Goal: Register for event/course

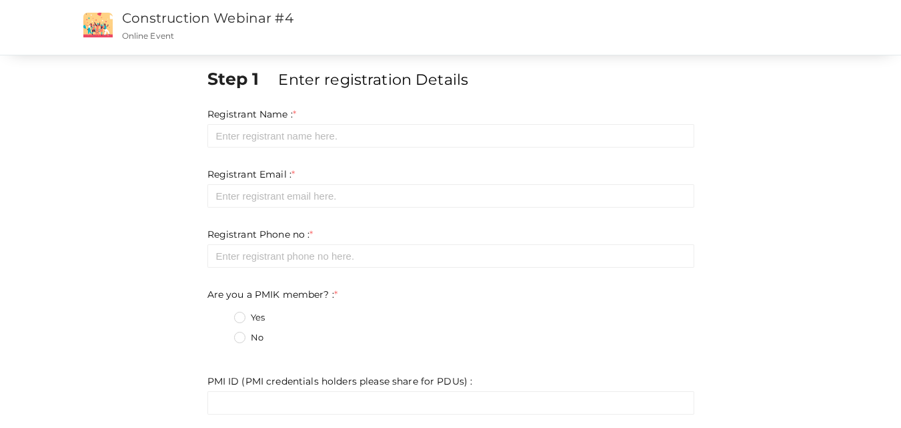
click at [416, 123] on div "Registrant Name : * Required. Invalid email Invalid phone number Invalid Format…" at bounding box center [451, 127] width 487 height 40
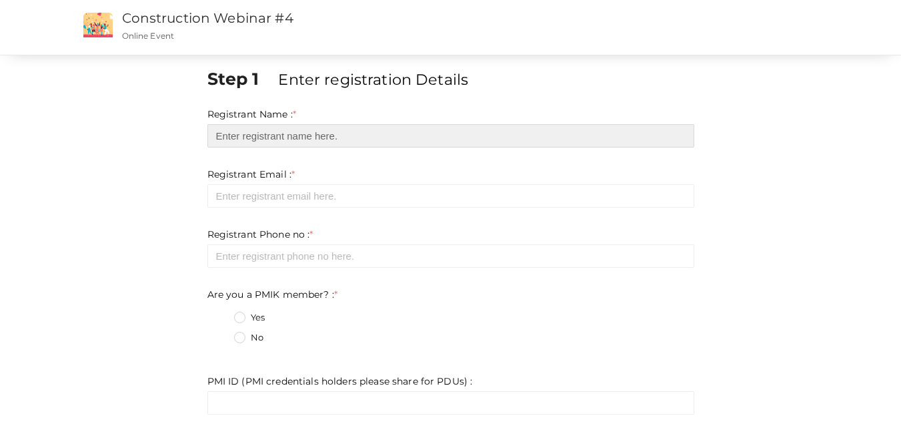
click at [341, 144] on input "text" at bounding box center [451, 135] width 487 height 23
type input "[PERSON_NAME]"
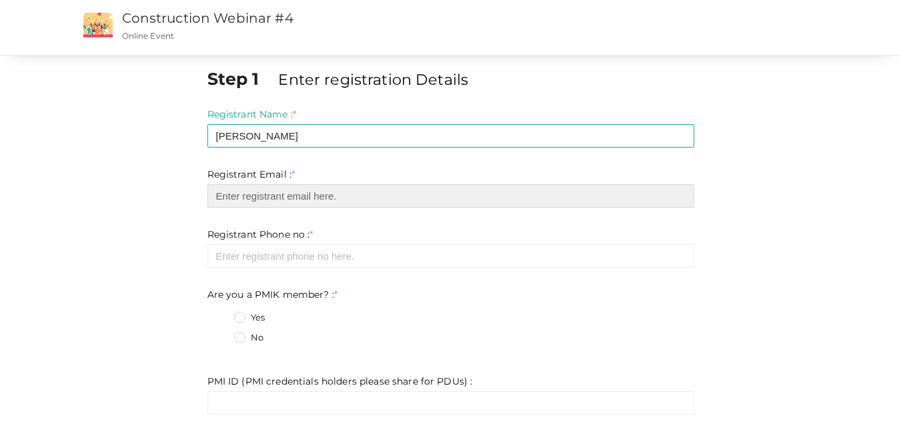
click at [300, 201] on input "email" at bounding box center [451, 195] width 487 height 23
type input "[EMAIL_ADDRESS][DOMAIN_NAME]"
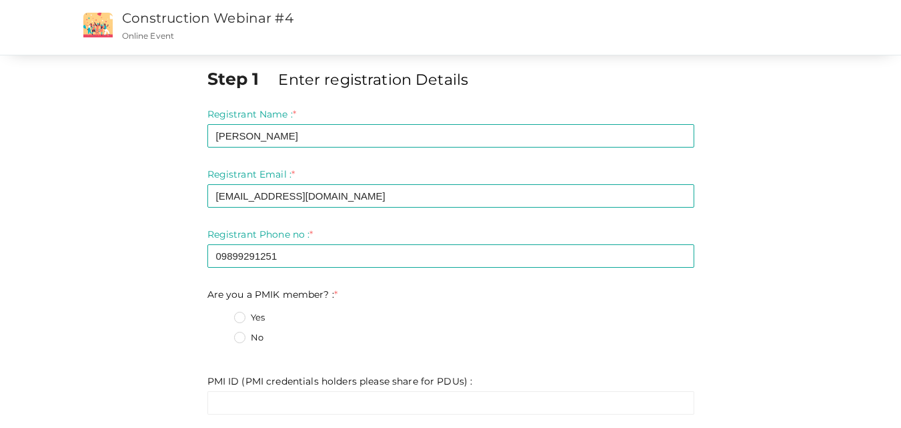
click at [241, 334] on label "No" at bounding box center [248, 337] width 29 height 13
click at [221, 334] on member\?\+1 "No" at bounding box center [221, 334] width 0 height 0
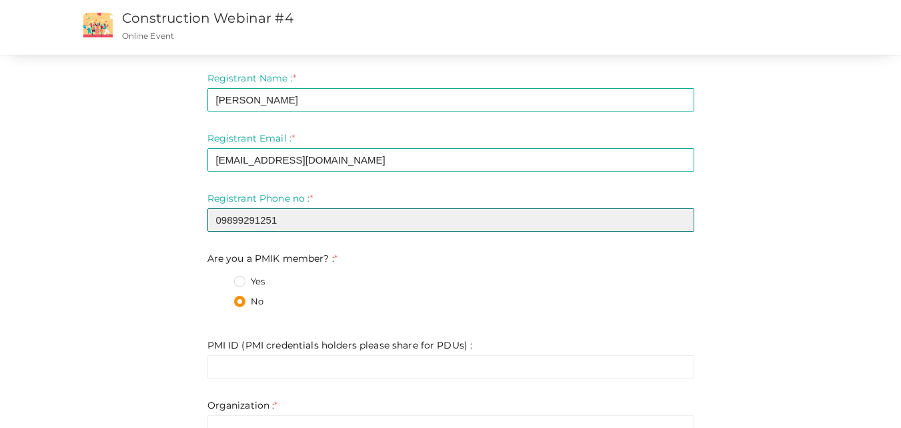
click at [220, 220] on input "09899291251" at bounding box center [451, 219] width 487 height 23
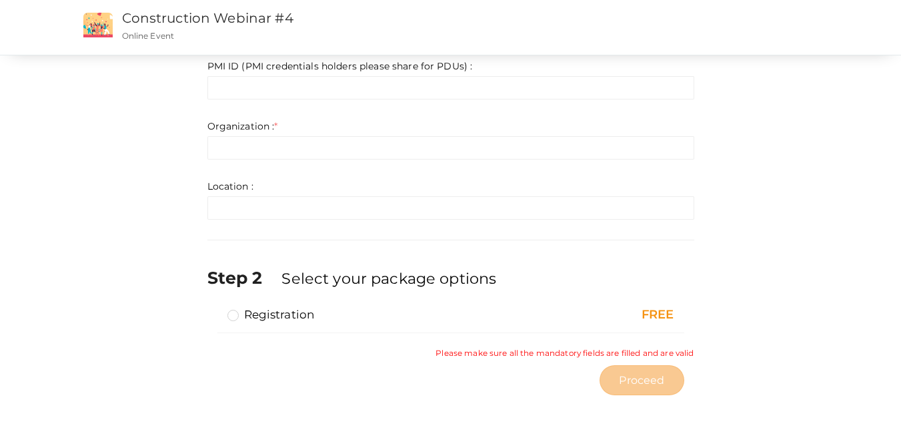
scroll to position [318, 0]
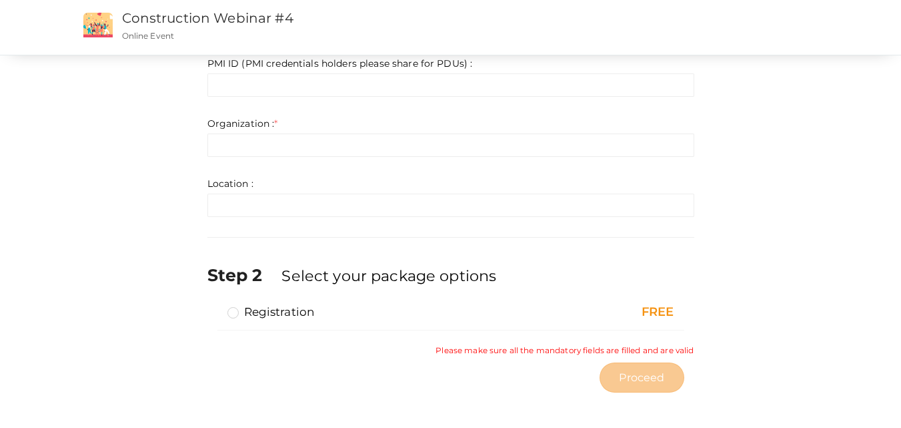
type input "9899291251"
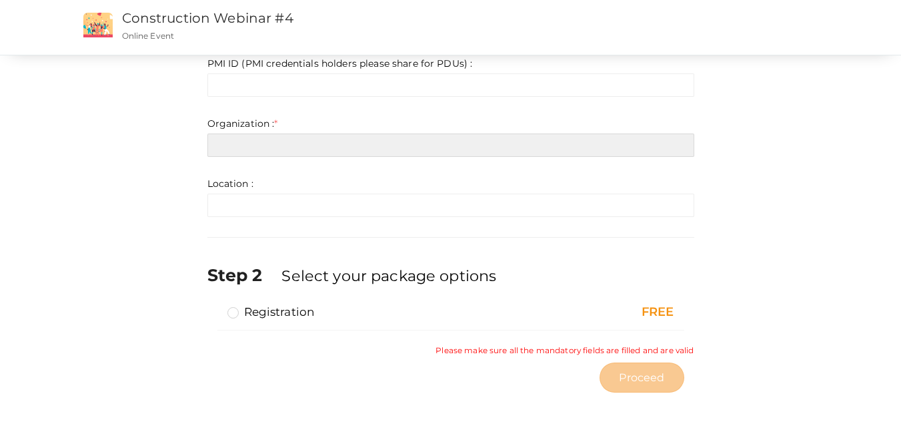
click at [260, 141] on input "text" at bounding box center [451, 144] width 487 height 23
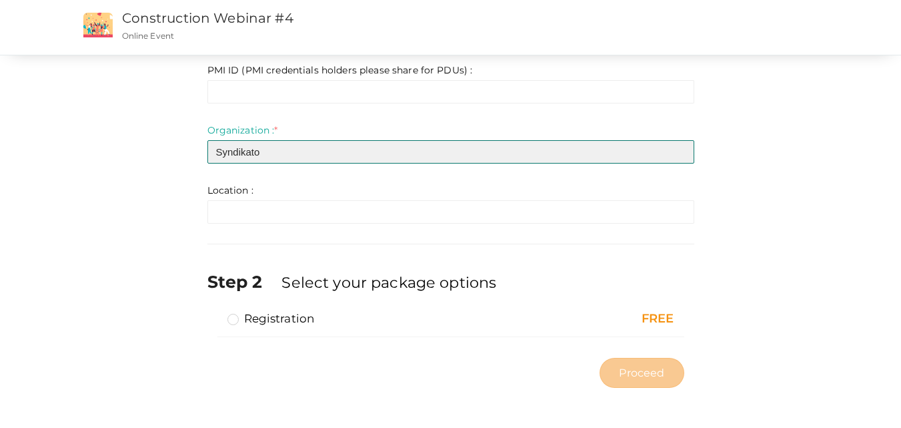
type input "Syndikato"
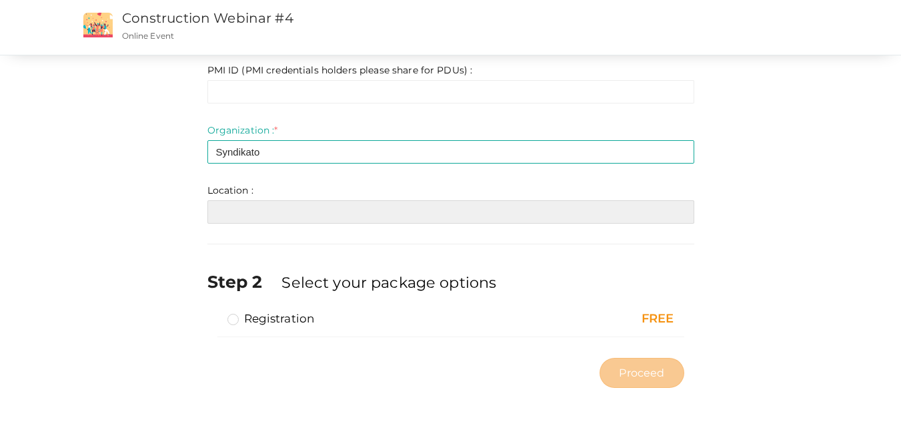
click at [263, 218] on input "text" at bounding box center [451, 211] width 487 height 23
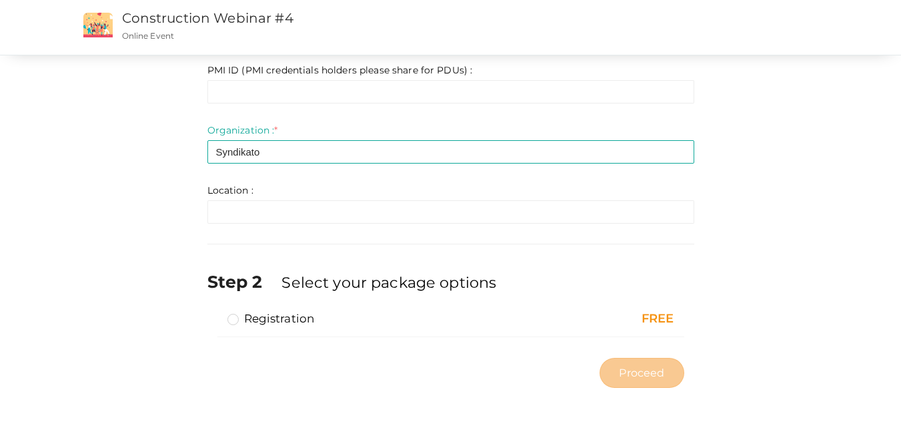
click at [135, 237] on div "Step 1 Enter registration Details Registrant Name : * [PERSON_NAME] Required. I…" at bounding box center [451, 75] width 781 height 639
click at [260, 322] on label "Registration" at bounding box center [271, 318] width 87 height 16
click at [214, 313] on input "Registration" at bounding box center [214, 313] width 0 height 0
click at [650, 378] on span "Proceed" at bounding box center [641, 372] width 45 height 15
type input "N/A"
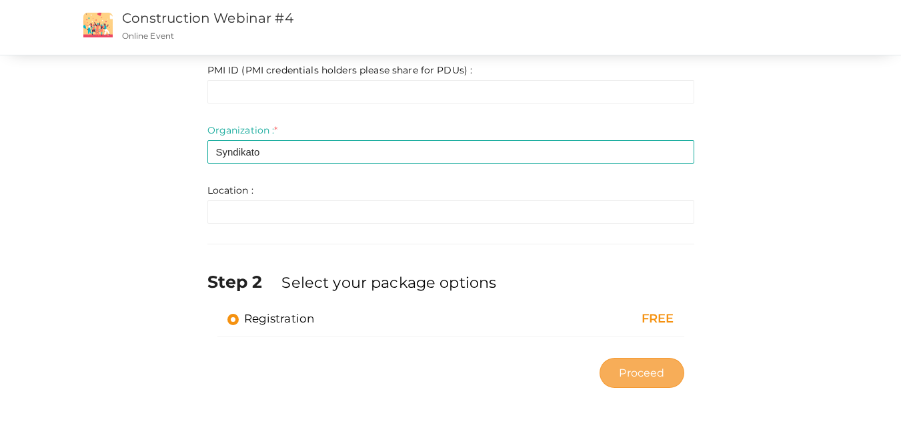
type input "N/A"
